Goal: Transaction & Acquisition: Book appointment/travel/reservation

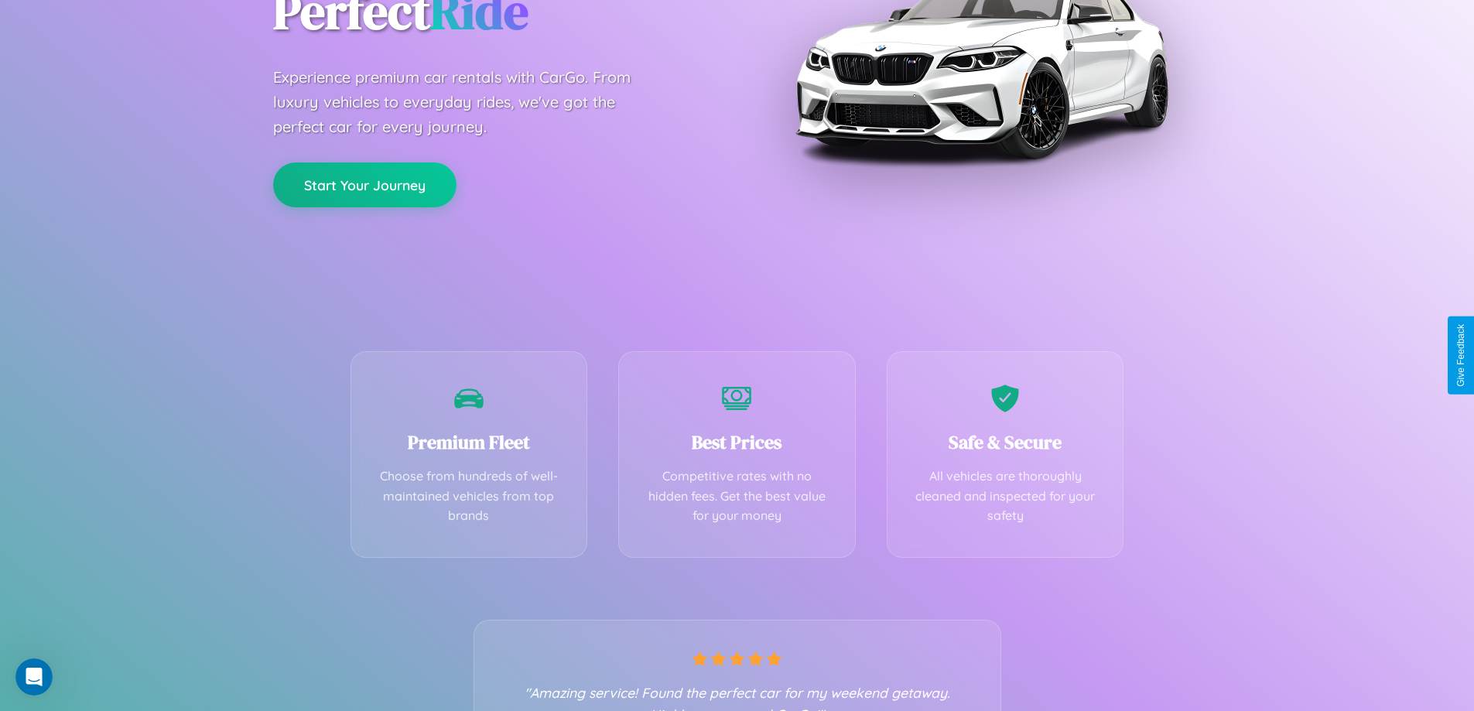
scroll to position [305, 0]
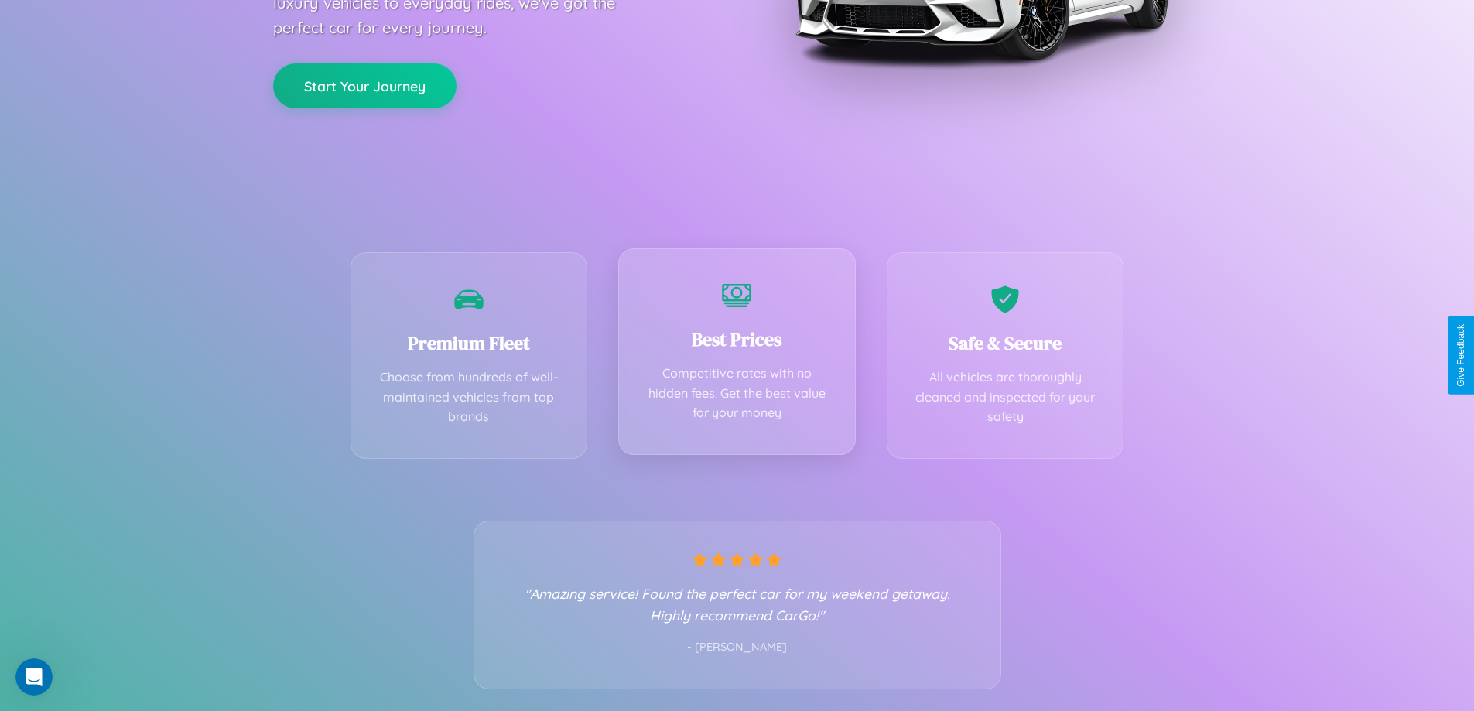
click at [737, 355] on div "Best Prices Competitive rates with no hidden fees. Get the best value for your …" at bounding box center [737, 351] width 238 height 207
click at [364, 84] on button "Start Your Journey" at bounding box center [364, 84] width 183 height 45
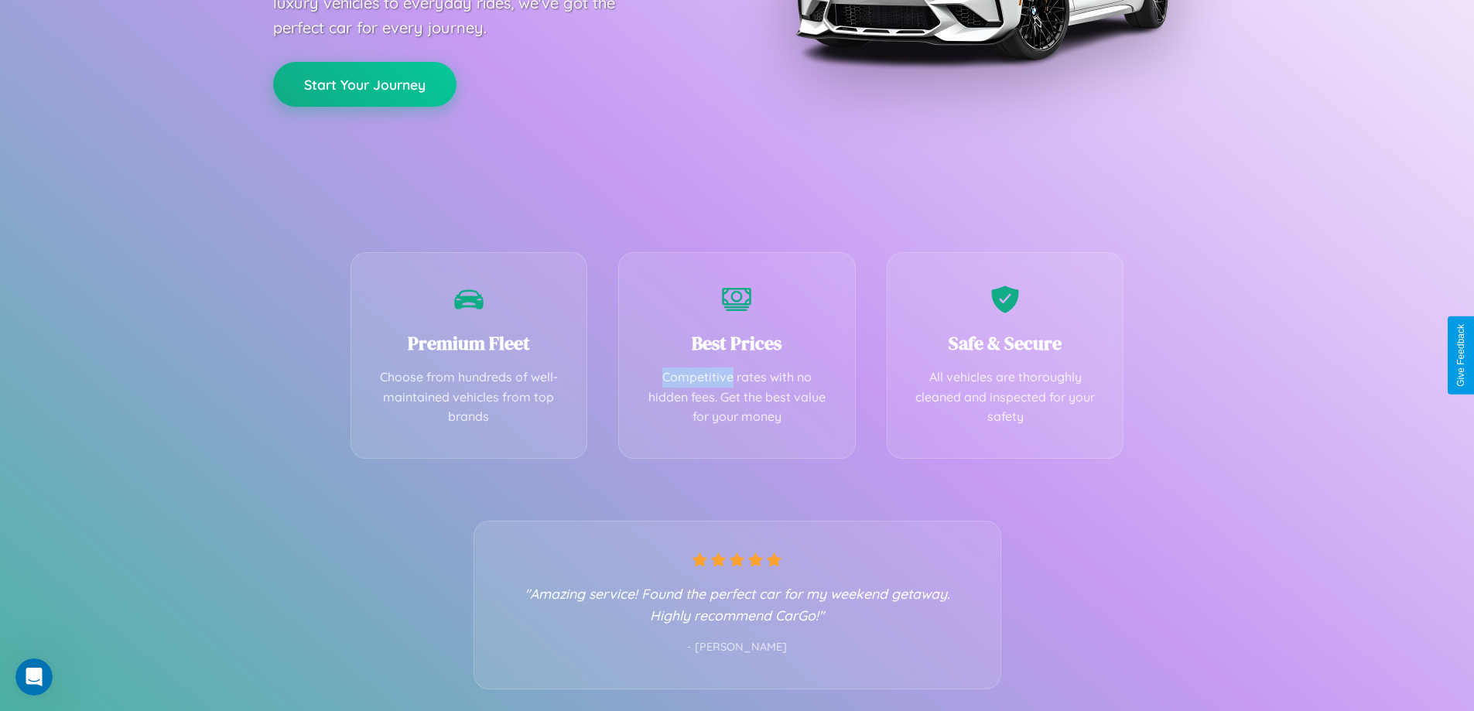
click at [364, 84] on button "Start Your Journey" at bounding box center [364, 84] width 183 height 45
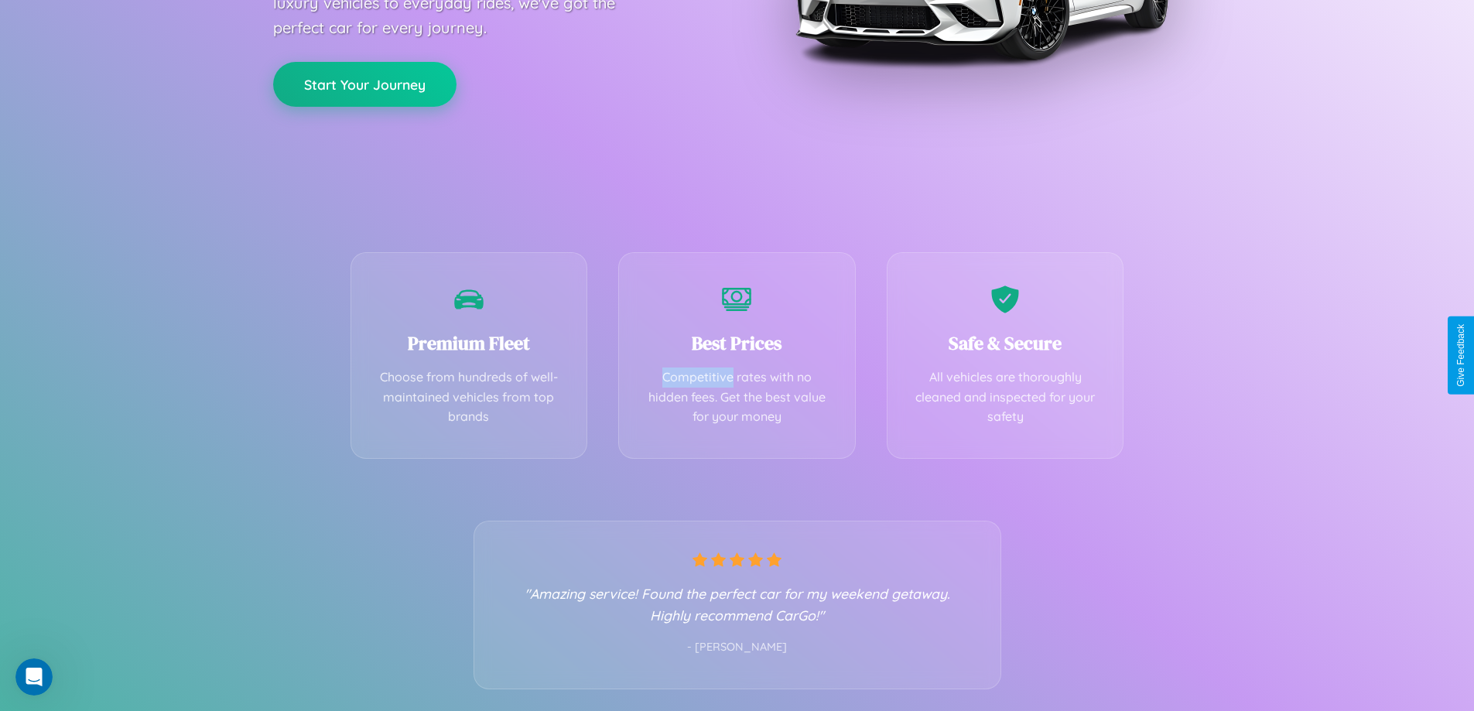
click at [364, 84] on button "Start Your Journey" at bounding box center [364, 84] width 183 height 45
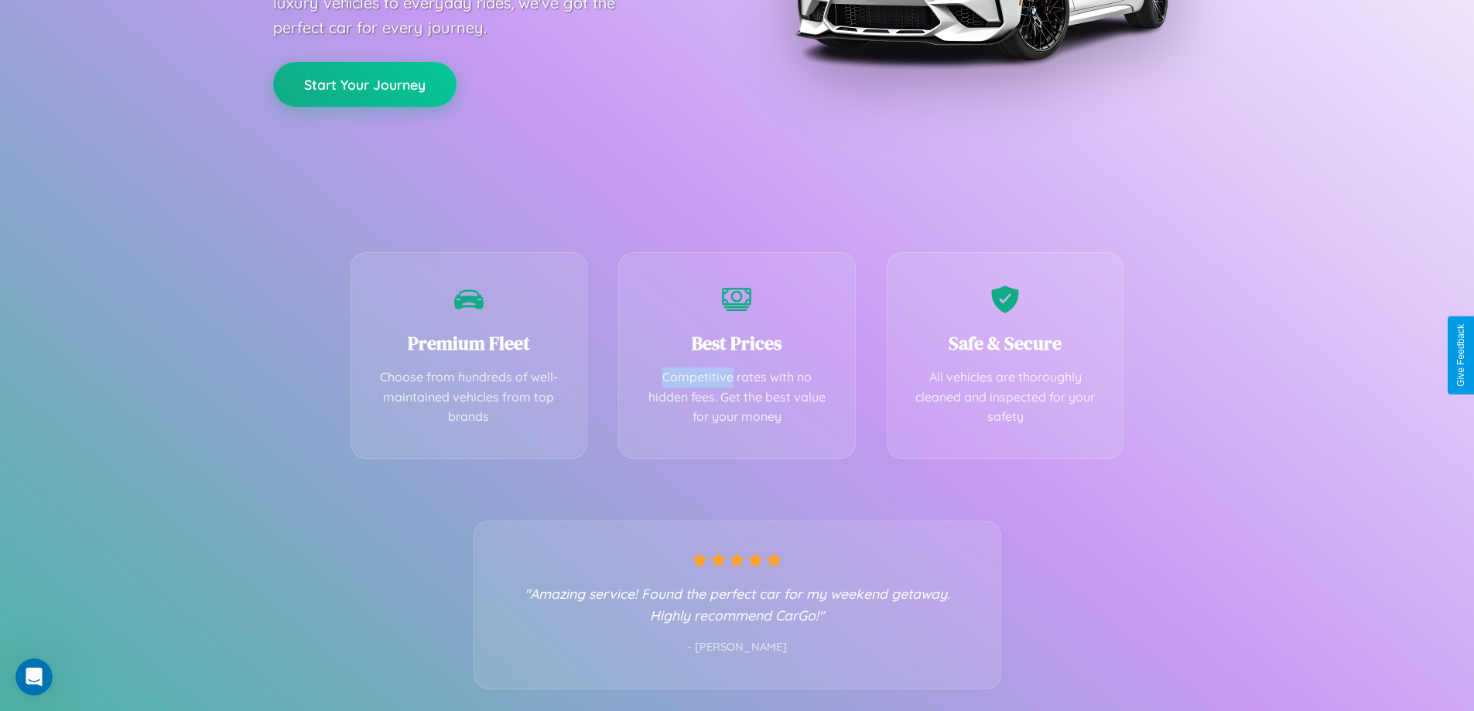
click at [364, 84] on button "Start Your Journey" at bounding box center [364, 84] width 183 height 45
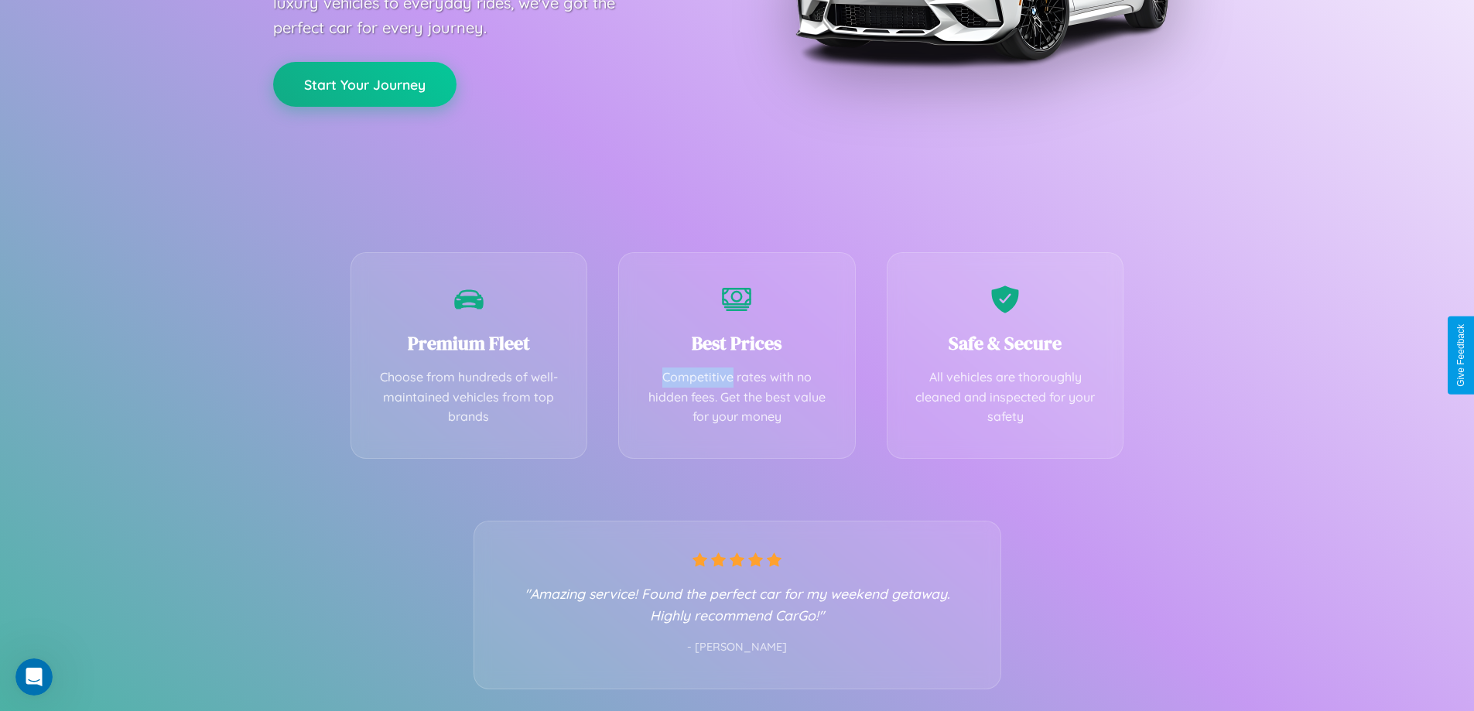
click at [364, 84] on button "Start Your Journey" at bounding box center [364, 84] width 183 height 45
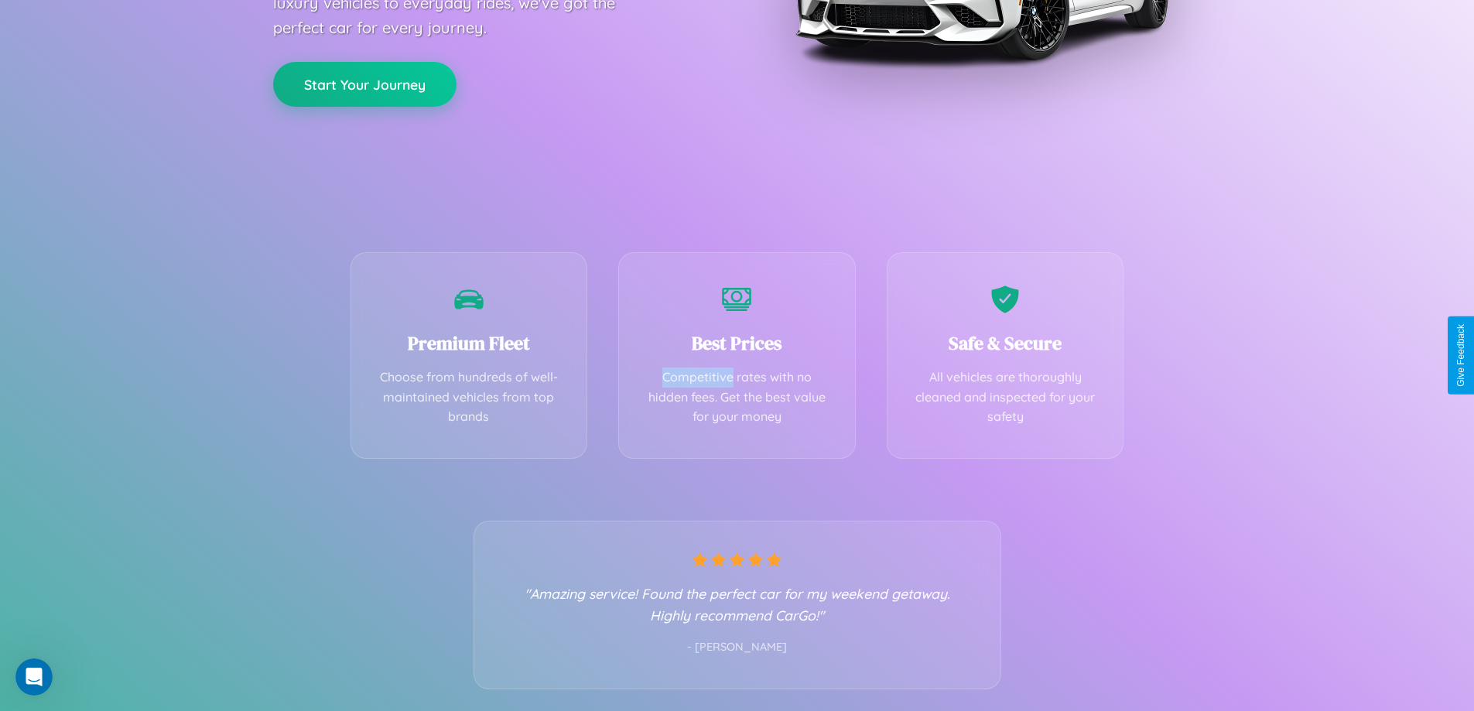
click at [364, 84] on button "Start Your Journey" at bounding box center [364, 84] width 183 height 45
